Goal: Transaction & Acquisition: Purchase product/service

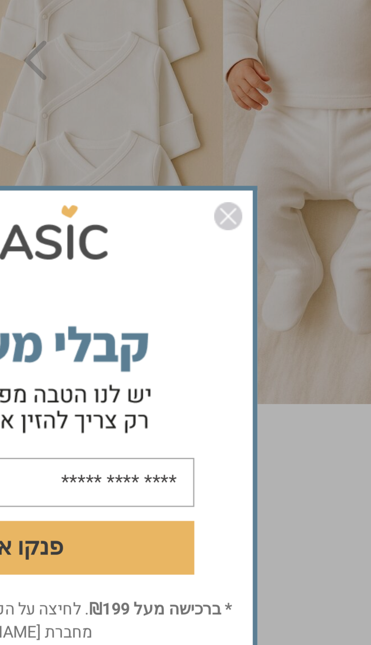
click at [268, 251] on img "סגור" at bounding box center [266, 251] width 9 height 9
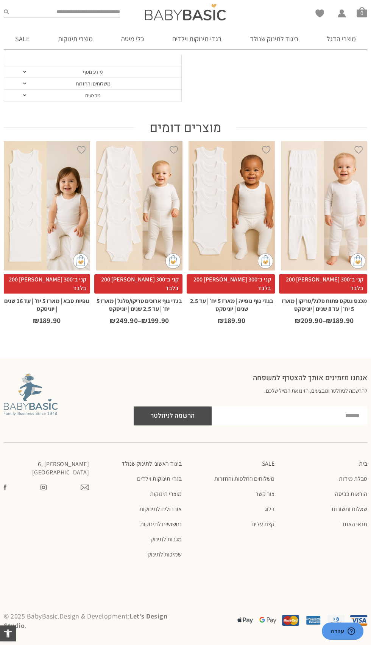
scroll to position [1864, 0]
